Goal: Task Accomplishment & Management: Complete application form

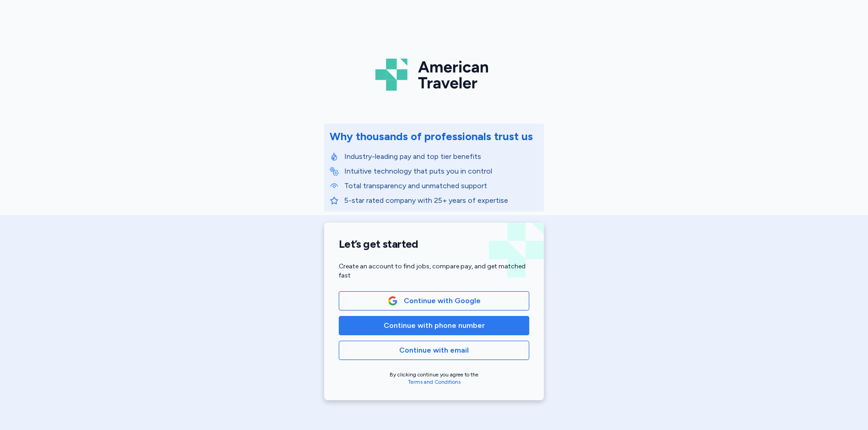
click at [433, 327] on span "Continue with phone number" at bounding box center [434, 325] width 101 height 11
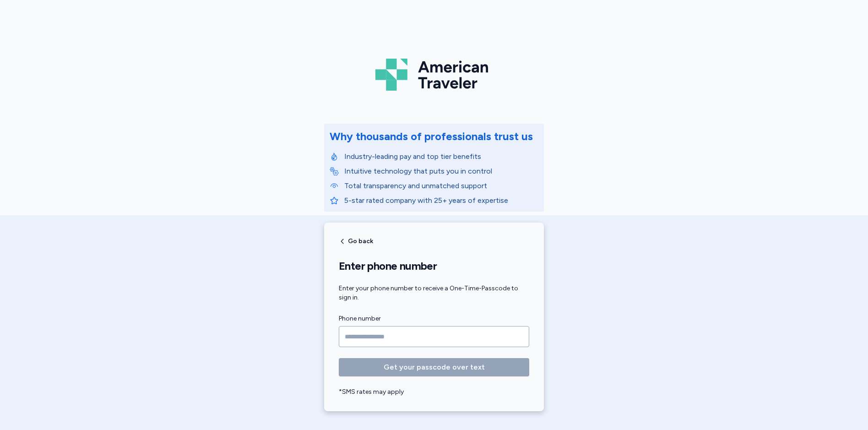
drag, startPoint x: 352, startPoint y: 336, endPoint x: 337, endPoint y: 336, distance: 14.2
click at [352, 336] on input "Phone number" at bounding box center [434, 336] width 190 height 21
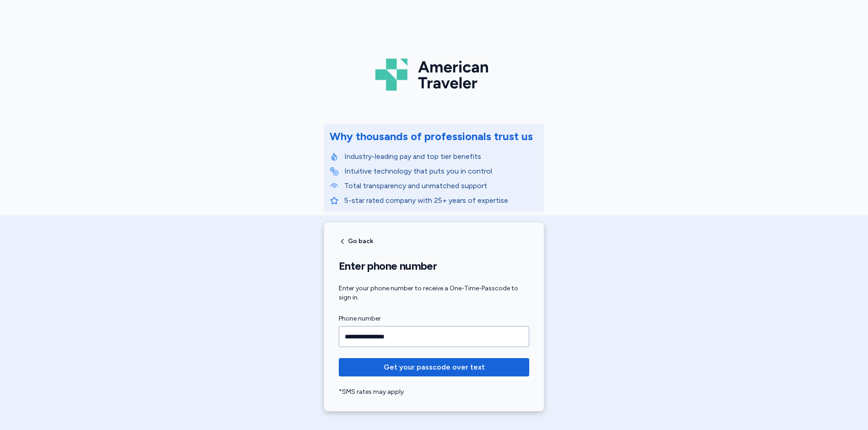
type input "**********"
click at [339, 358] on button "Get your passcode over text" at bounding box center [434, 367] width 190 height 18
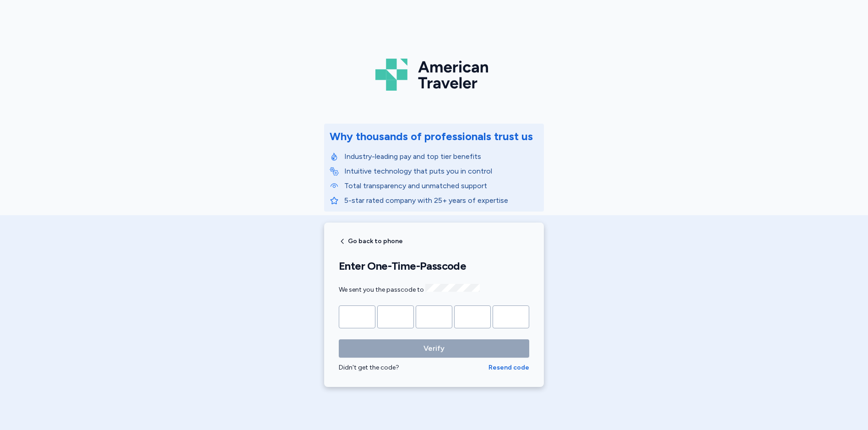
drag, startPoint x: 345, startPoint y: 317, endPoint x: 348, endPoint y: 309, distance: 9.1
click at [345, 314] on input "Please enter OTP character 1" at bounding box center [357, 316] width 37 height 23
click at [349, 242] on span "Go back to phone" at bounding box center [375, 241] width 55 height 6
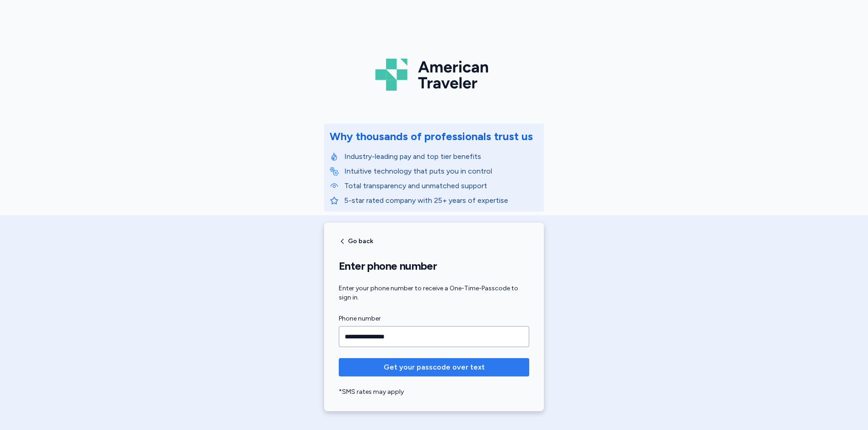
type input "**********"
click at [398, 368] on span "Get your passcode over text" at bounding box center [434, 367] width 101 height 11
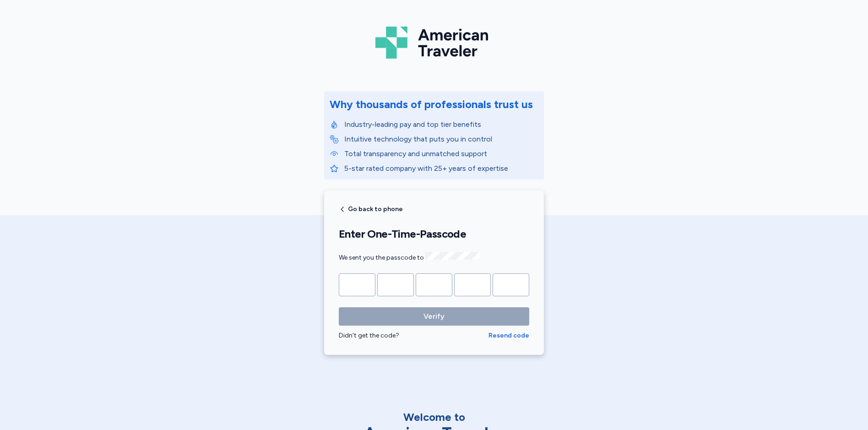
scroll to position [92, 0]
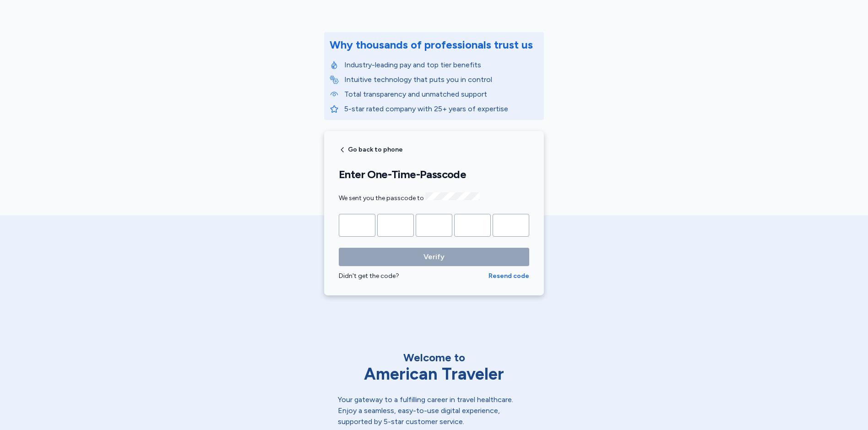
click at [347, 225] on input "Please enter OTP character 1" at bounding box center [357, 225] width 37 height 23
type input "*"
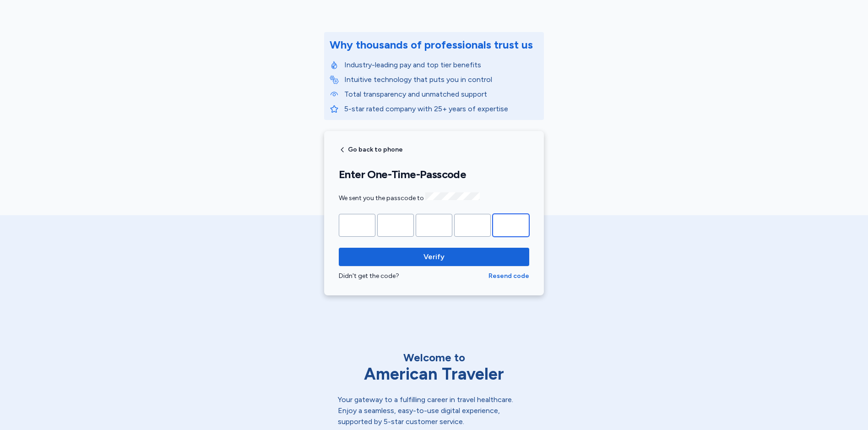
type input "*"
click at [339, 248] on button "Verify" at bounding box center [434, 257] width 190 height 18
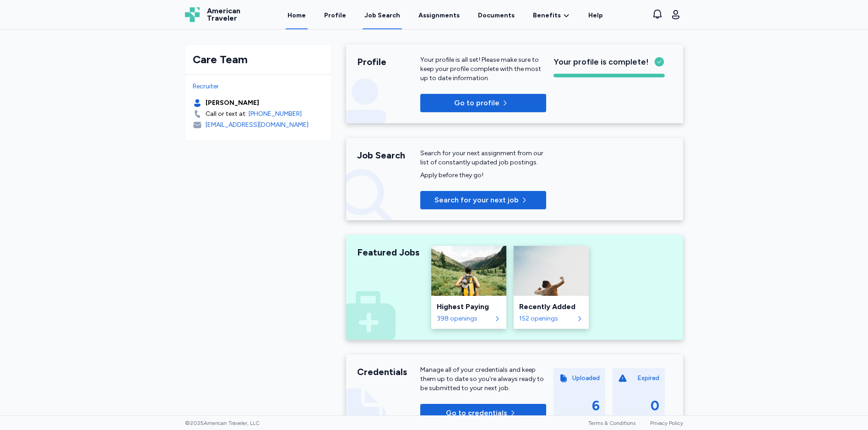
click at [384, 18] on div "Job Search" at bounding box center [382, 15] width 36 height 9
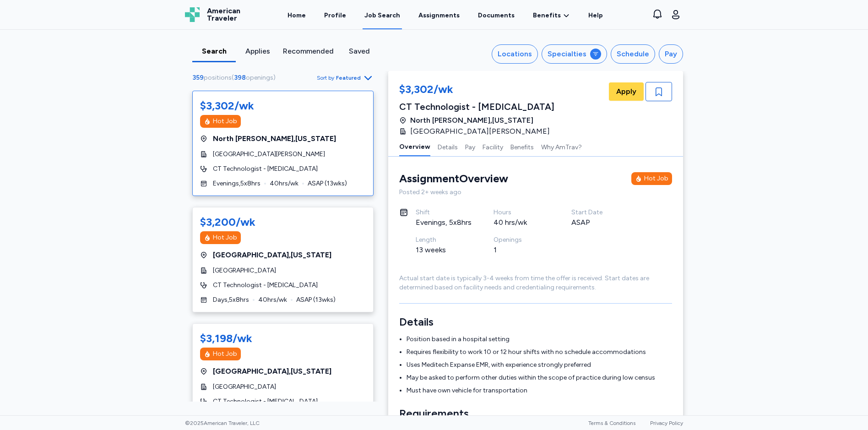
click at [254, 52] on div "Applies" at bounding box center [257, 51] width 36 height 11
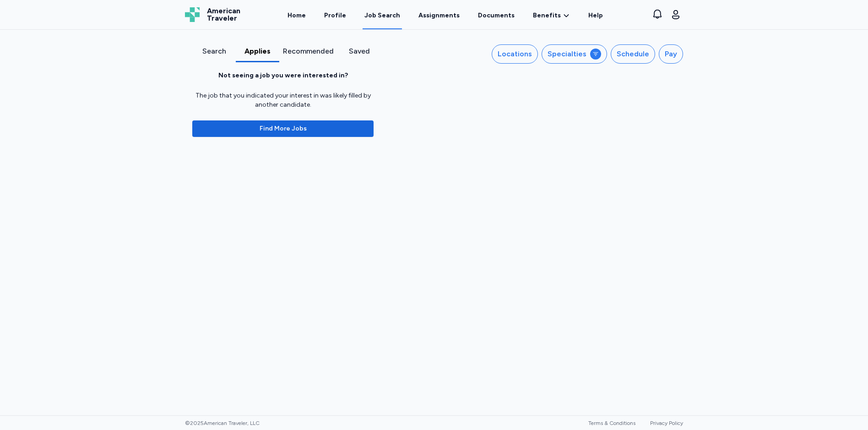
click at [323, 53] on div "Recommended" at bounding box center [308, 51] width 51 height 11
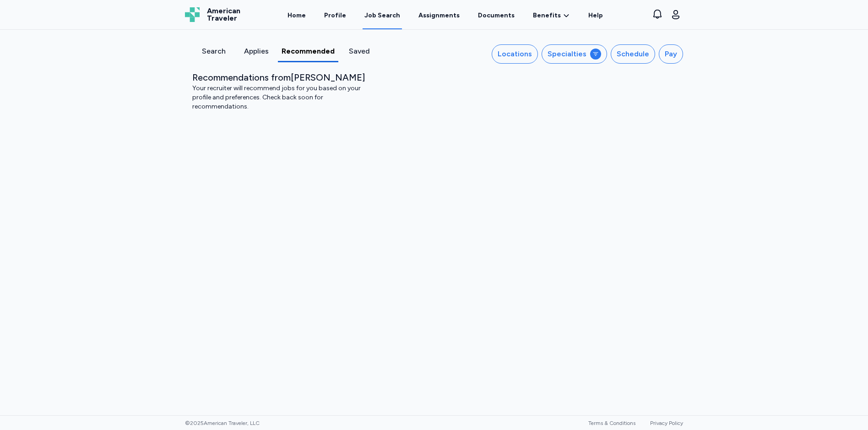
click at [353, 53] on div "Saved" at bounding box center [359, 51] width 35 height 11
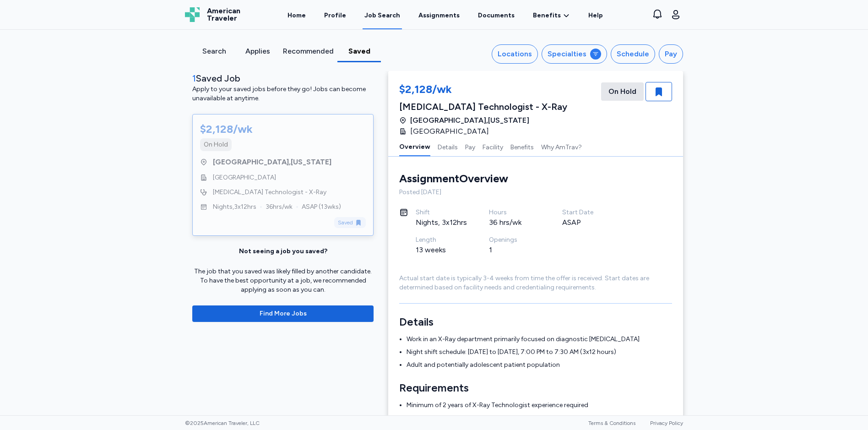
click at [206, 49] on div "Search" at bounding box center [214, 51] width 36 height 11
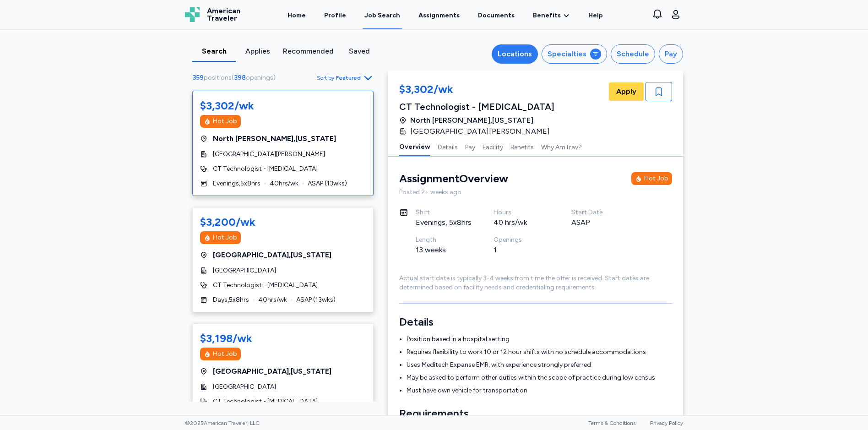
click at [520, 60] on button "Locations" at bounding box center [515, 53] width 46 height 19
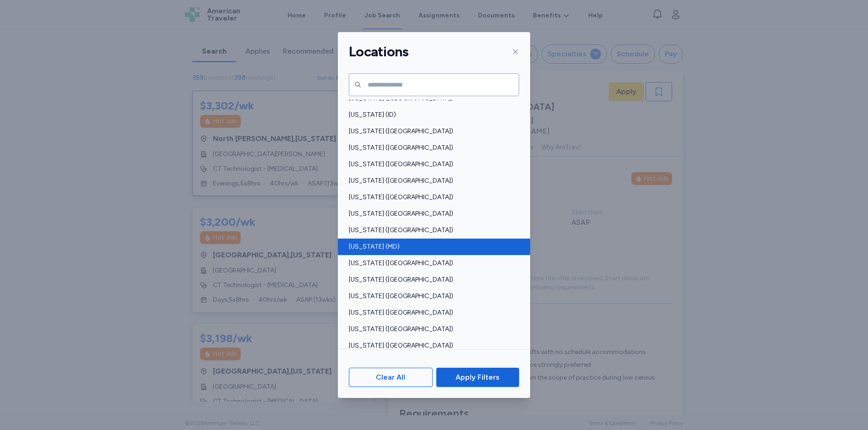
scroll to position [229, 0]
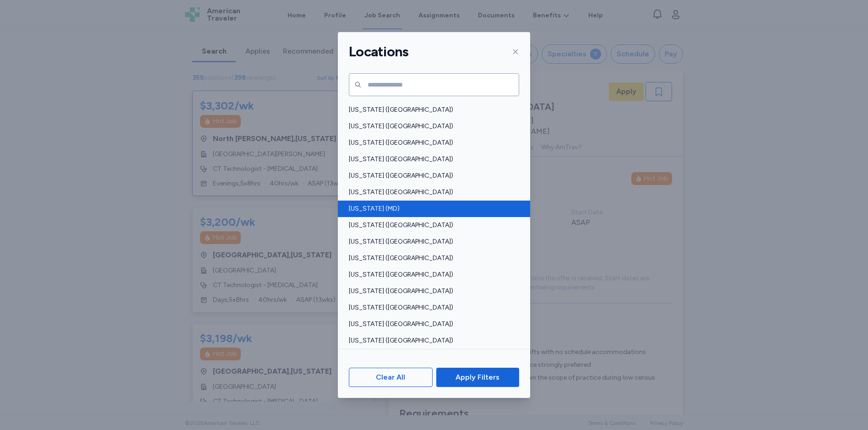
click at [379, 208] on span "[US_STATE] (MD)" at bounding box center [431, 208] width 165 height 9
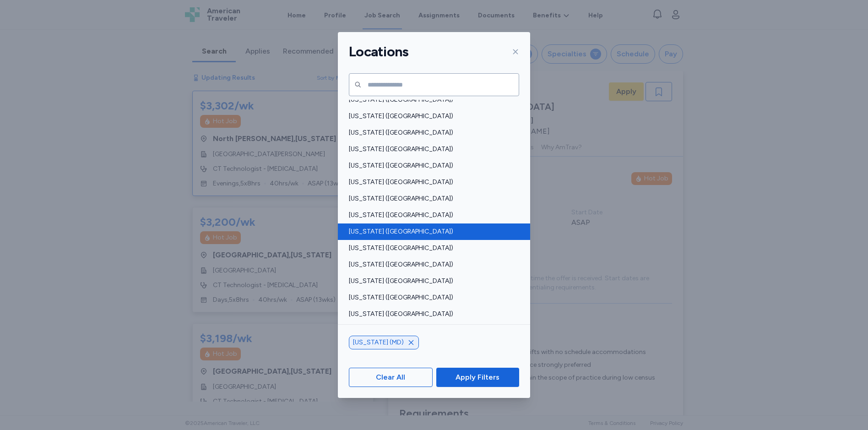
scroll to position [412, 0]
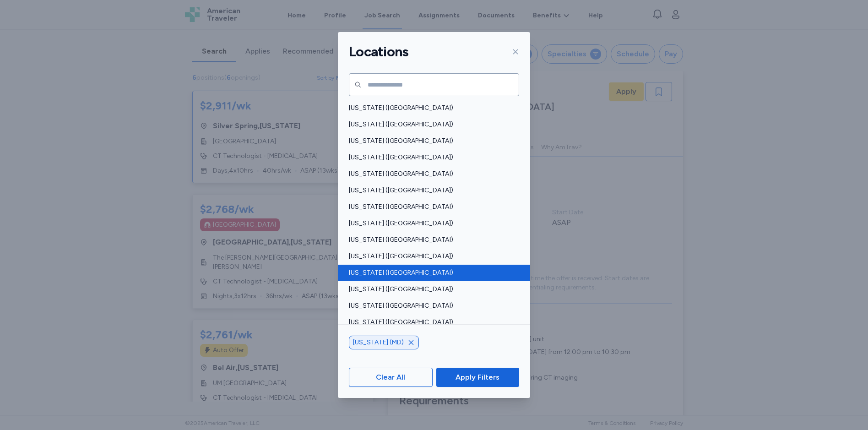
scroll to position [1, 0]
click at [377, 271] on span "[US_STATE] ([GEOGRAPHIC_DATA])" at bounding box center [431, 272] width 165 height 9
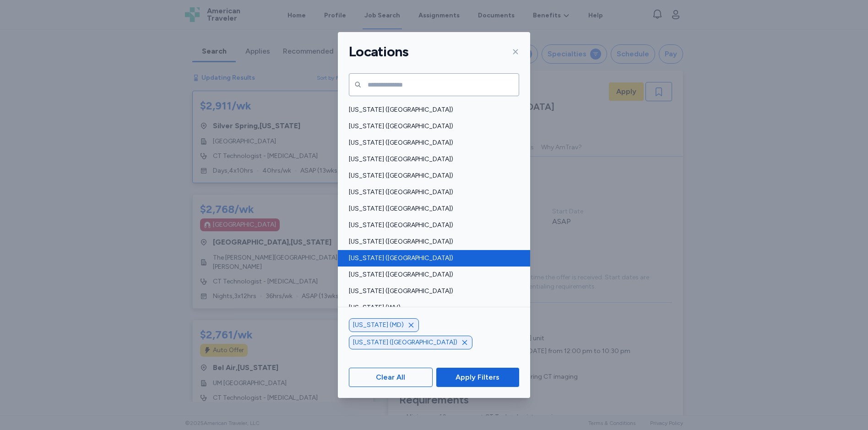
scroll to position [595, 0]
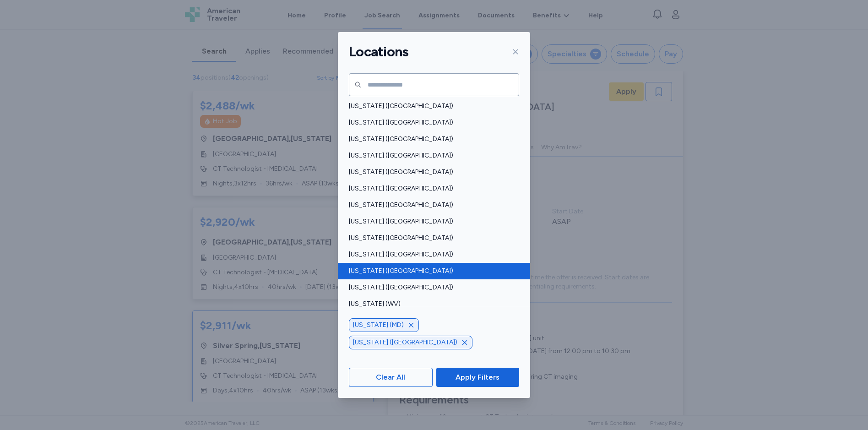
click at [370, 270] on span "[US_STATE] ([GEOGRAPHIC_DATA])" at bounding box center [431, 270] width 165 height 9
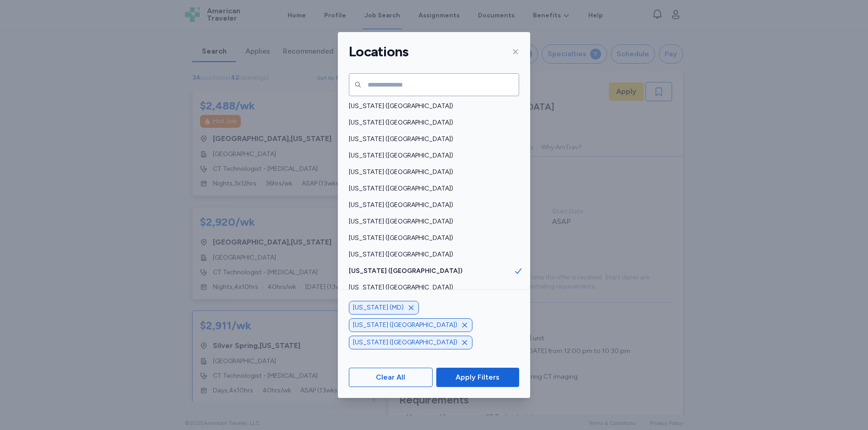
click at [383, 303] on span "[US_STATE] (WV)" at bounding box center [431, 303] width 165 height 9
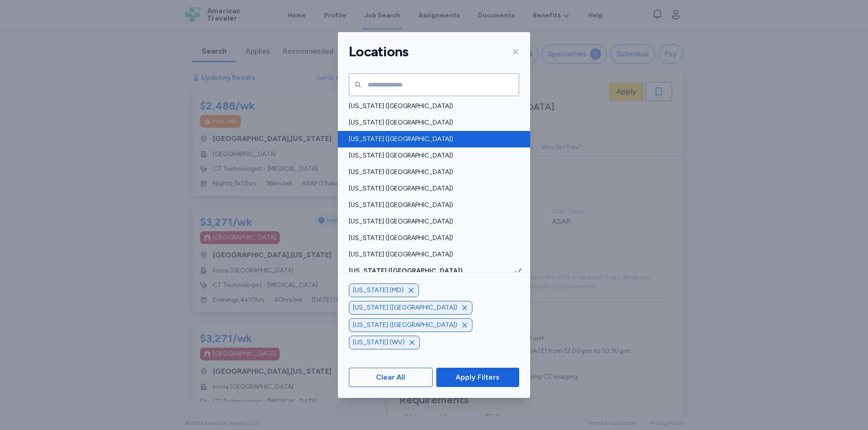
click at [365, 143] on span "[US_STATE] ([GEOGRAPHIC_DATA])" at bounding box center [431, 139] width 165 height 9
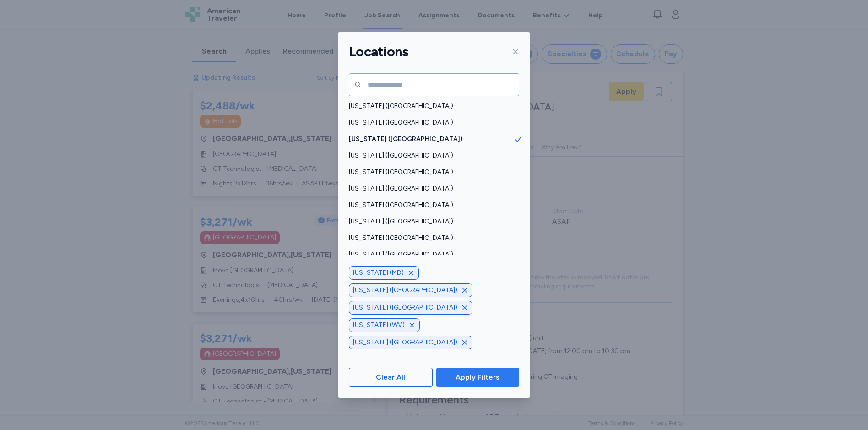
click at [471, 380] on span "Apply Filters" at bounding box center [477, 377] width 44 height 11
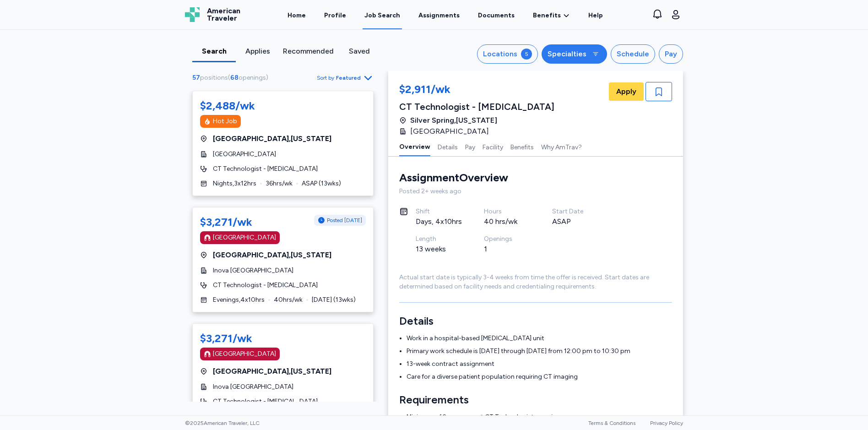
click at [561, 59] on div "Specialties" at bounding box center [566, 54] width 39 height 11
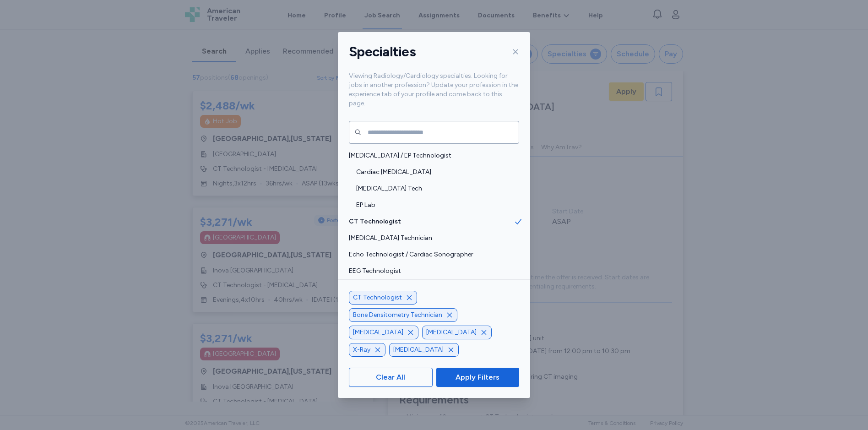
click at [407, 301] on icon "button" at bounding box center [409, 297] width 7 height 7
click at [462, 381] on span "Apply Filters" at bounding box center [477, 377] width 44 height 11
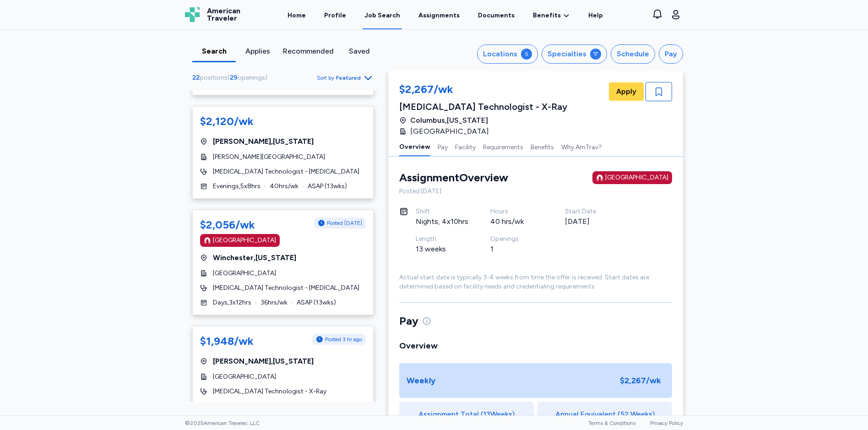
scroll to position [687, 0]
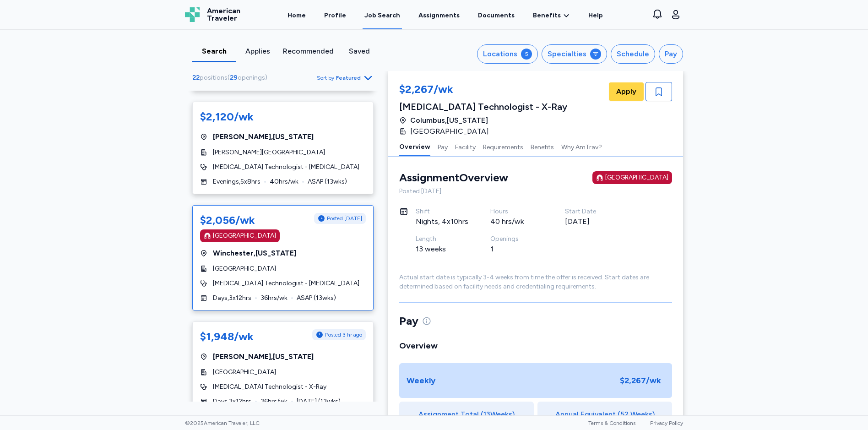
click at [318, 246] on div "$2,056/wk Posted [DATE] [GEOGRAPHIC_DATA] [GEOGRAPHIC_DATA] , [US_STATE][GEOGRA…" at bounding box center [282, 257] width 181 height 105
